Goal: Use online tool/utility: Utilize a website feature to perform a specific function

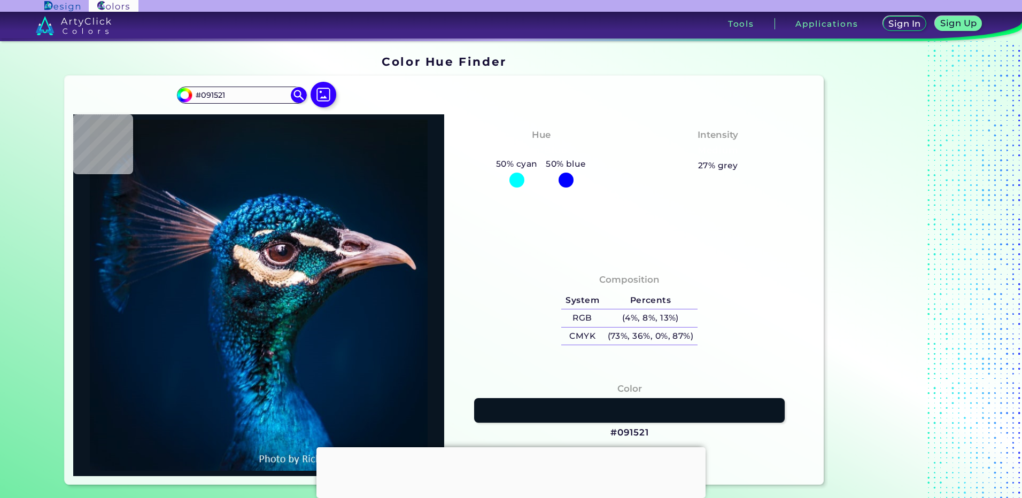
type input "#001a35"
type input "#001A35"
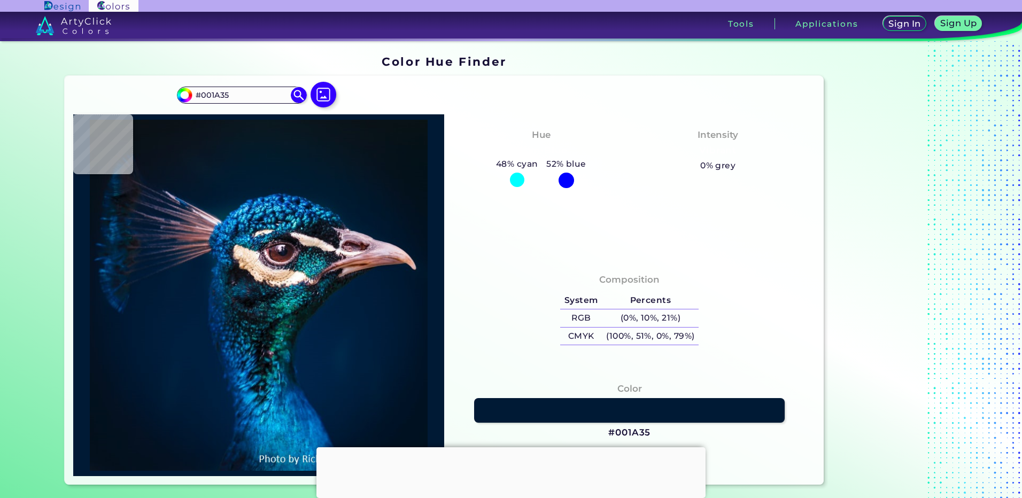
type input "#001e3b"
type input "#001E3B"
type input "#000000"
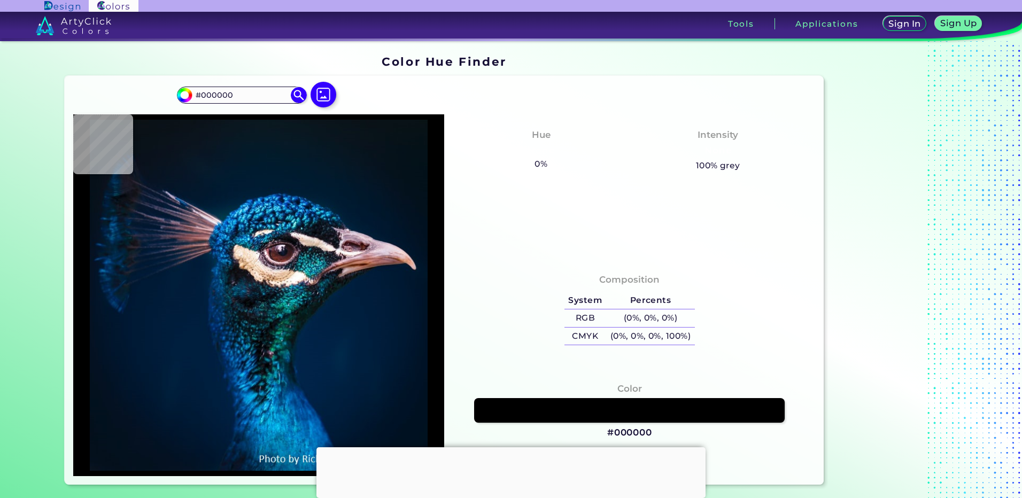
type input "#001f3b"
type input "#001F3B"
type input "#001f3c"
type input "#001F3C"
type input "#002346"
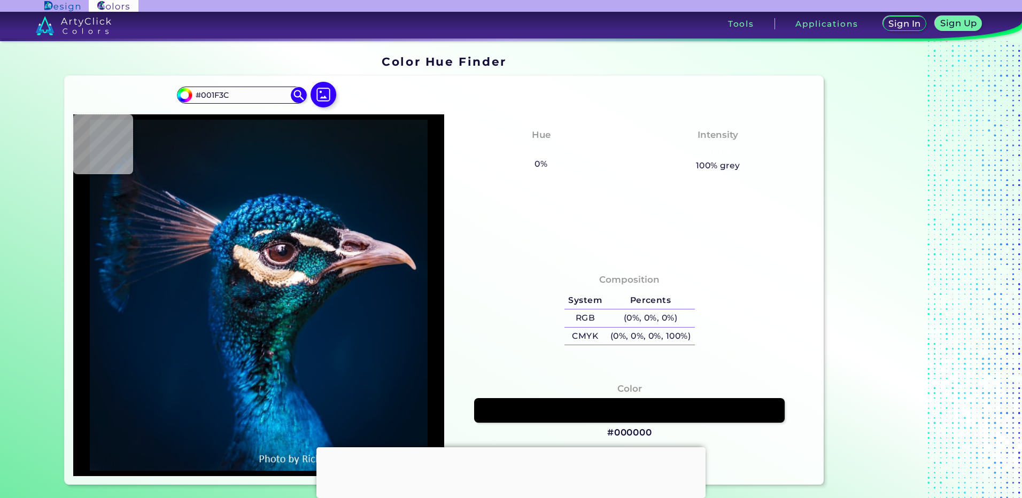
type input "#002346"
type input "#1e4c53"
type input "#1E4C53"
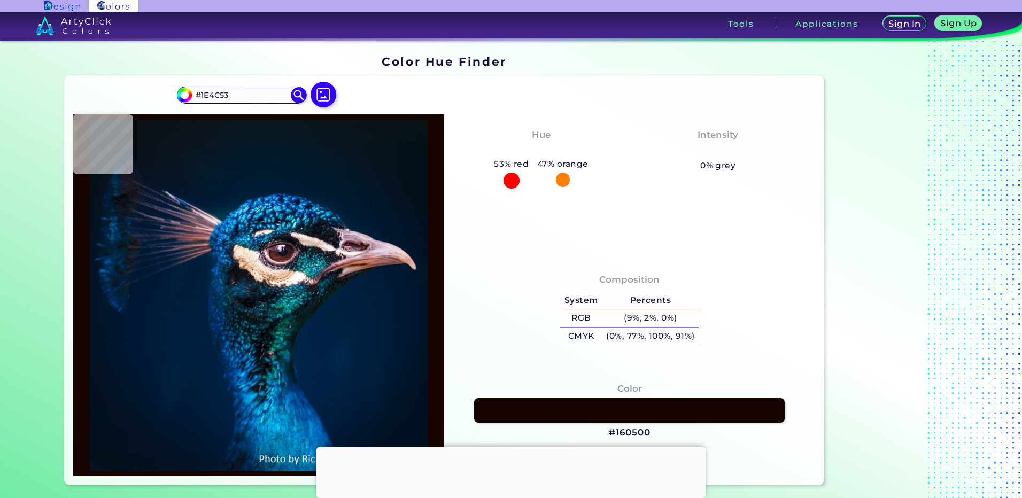
type input "#160500"
click at [327, 89] on img at bounding box center [323, 94] width 31 height 31
click at [0, 0] on input "file" at bounding box center [0, 0] width 0 height 0
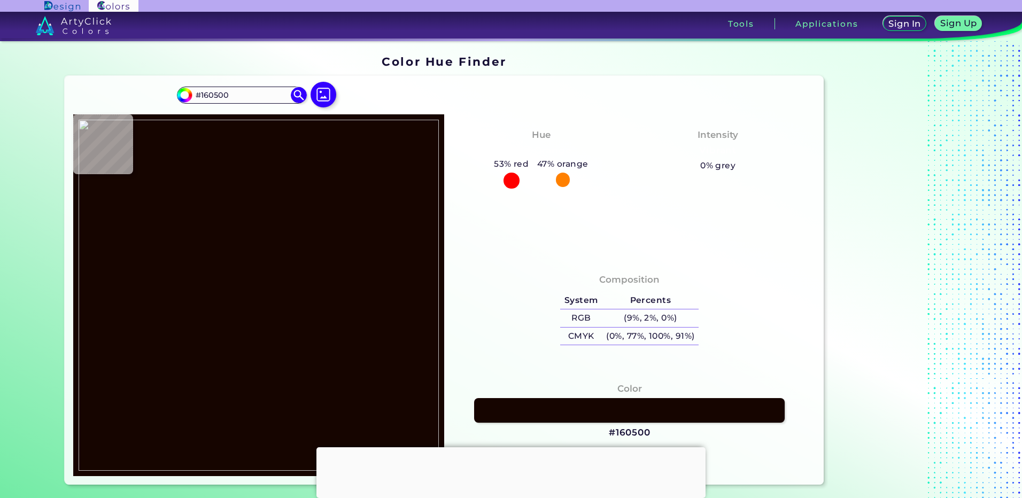
type input "#000000"
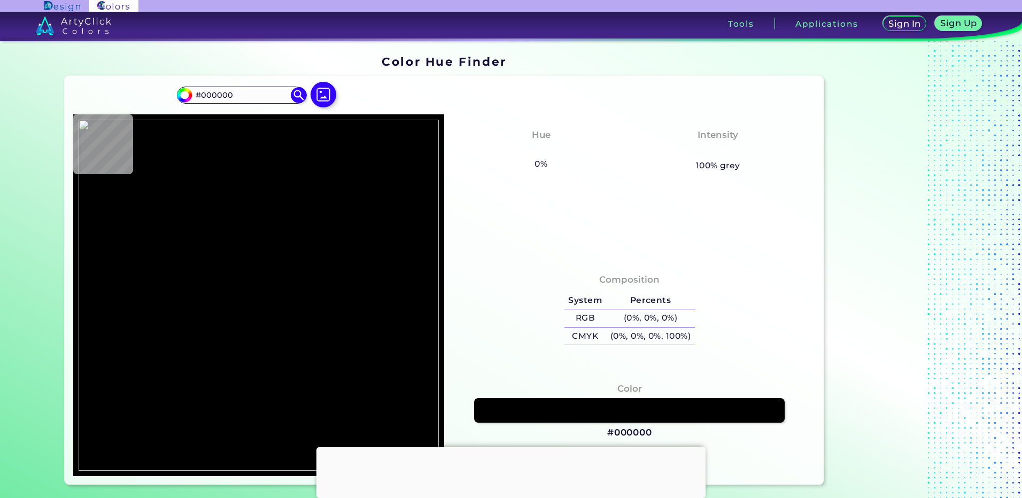
type input "#ff8426"
type input "#FF8426"
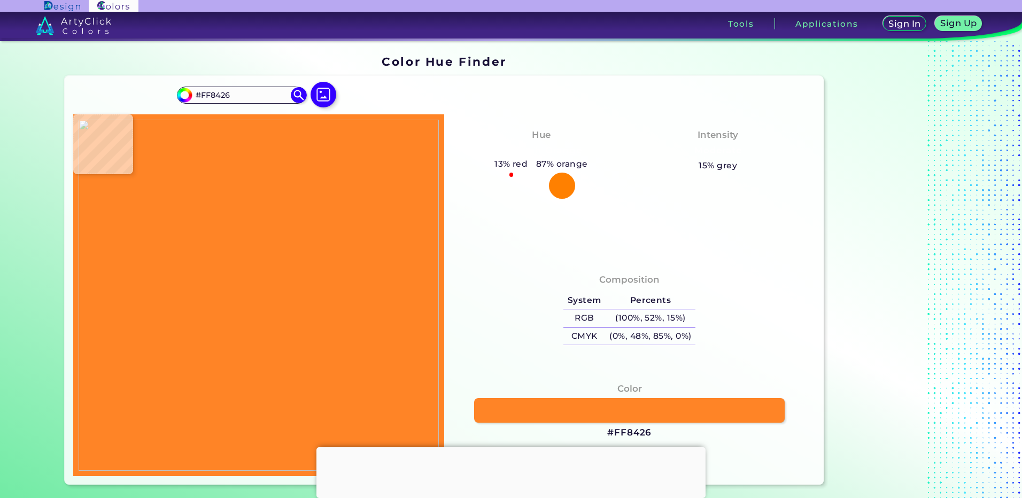
click at [219, 282] on img at bounding box center [259, 295] width 360 height 351
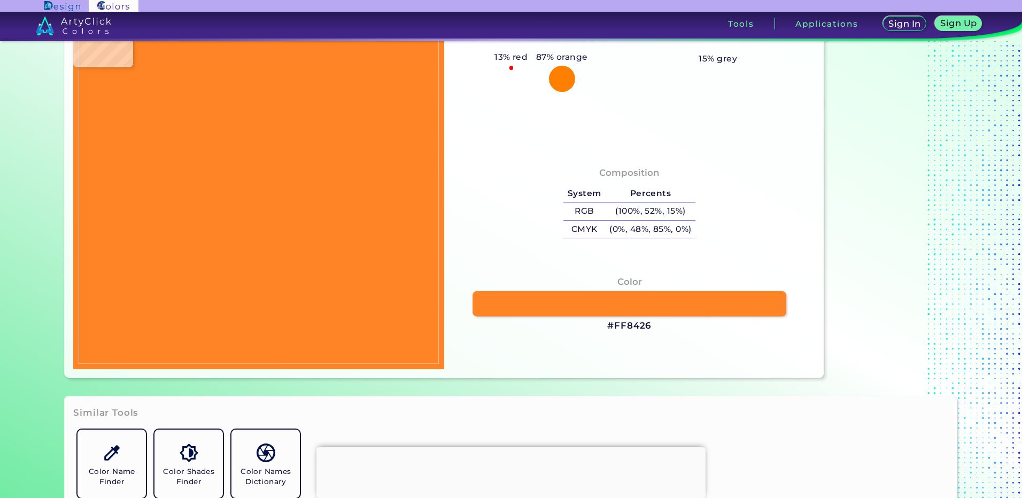
click at [546, 298] on link at bounding box center [629, 303] width 314 height 25
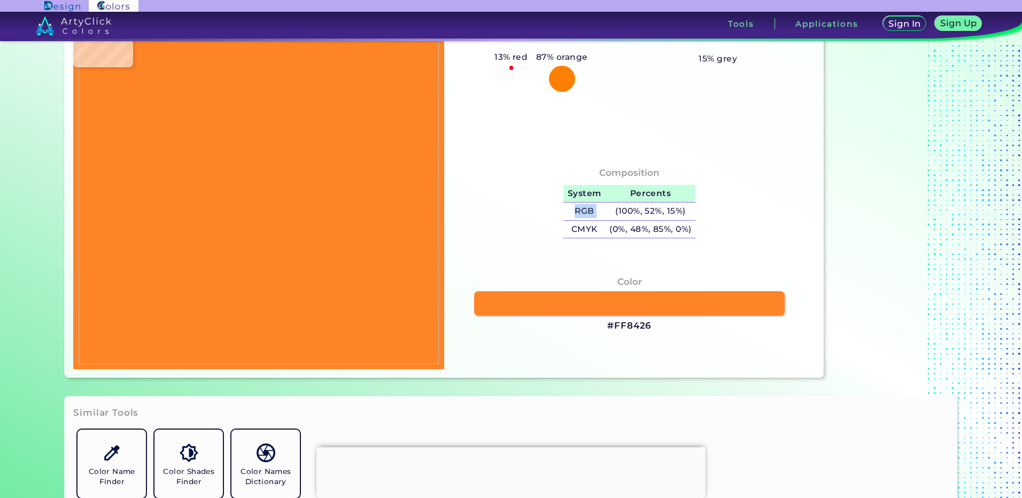
drag, startPoint x: 624, startPoint y: 212, endPoint x: 690, endPoint y: 198, distance: 66.7
click at [690, 198] on tbody "System Percents RGB (100%, 52%, 15%) CMYK (0%, 48%, 85%, 0%)" at bounding box center [629, 211] width 132 height 53
drag, startPoint x: 657, startPoint y: 332, endPoint x: 597, endPoint y: 329, distance: 60.5
click at [597, 329] on div "Color #FF8426" at bounding box center [630, 304] width 354 height 68
copy h3 "#FF8426"
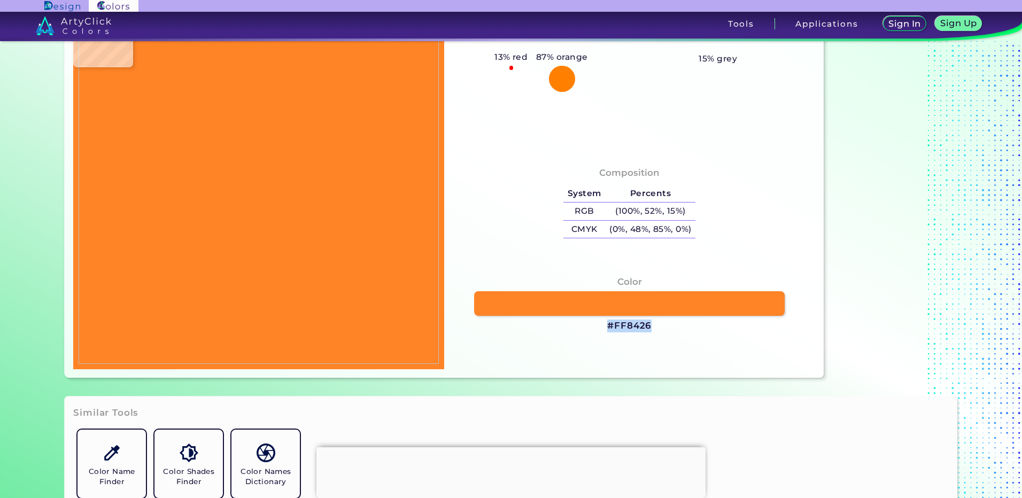
scroll to position [0, 0]
